Goal: Task Accomplishment & Management: Manage account settings

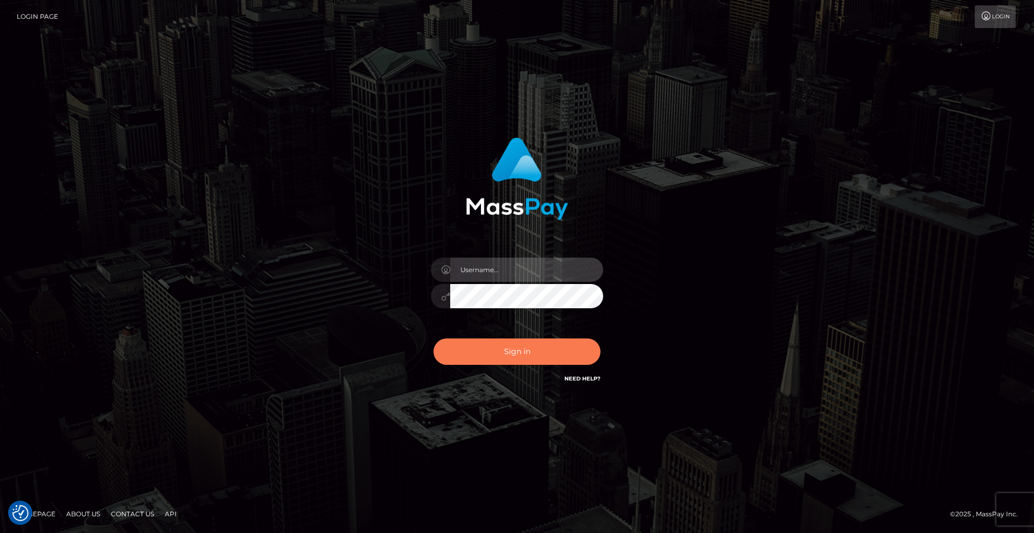
type input "[DEMOGRAPHIC_DATA]"
click at [534, 354] on button "Sign in" at bounding box center [516, 351] width 167 height 26
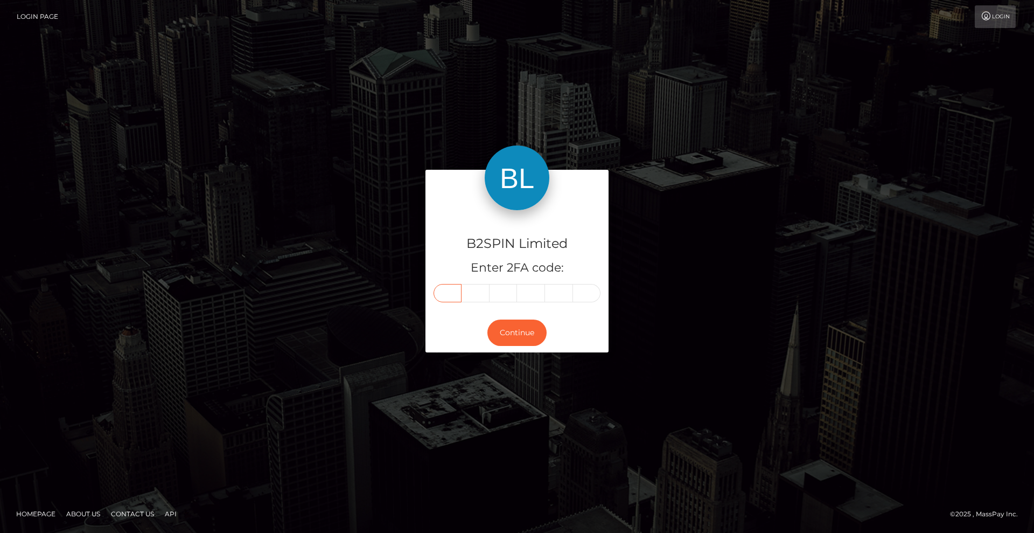
click at [449, 293] on input "text" at bounding box center [447, 293] width 28 height 18
type input "6"
type input "0"
type input "2"
type input "0"
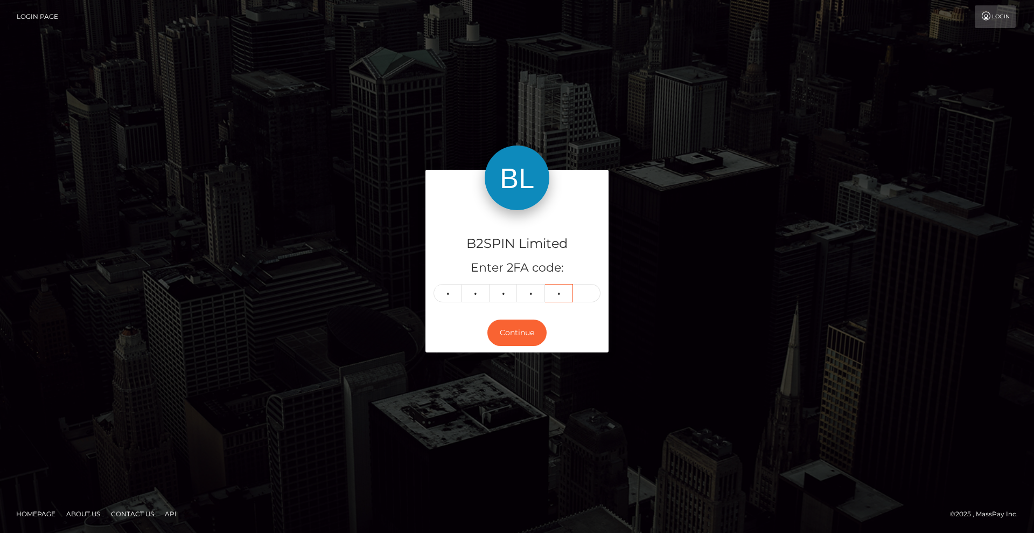
type input "8"
type input "9"
click at [529, 333] on button "Continue" at bounding box center [516, 332] width 59 height 26
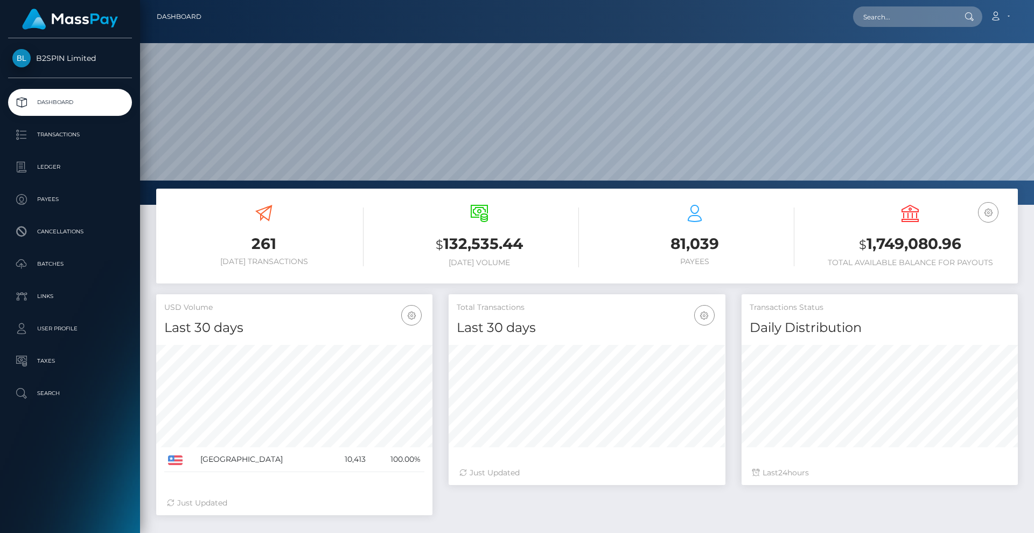
scroll to position [191, 277]
drag, startPoint x: 967, startPoint y: 244, endPoint x: 852, endPoint y: 247, distance: 114.7
click at [852, 247] on h3 "$ 1,749,080.96" at bounding box center [909, 244] width 199 height 22
copy h3 "$ 1,749,080.96"
